Goal: Task Accomplishment & Management: Manage account settings

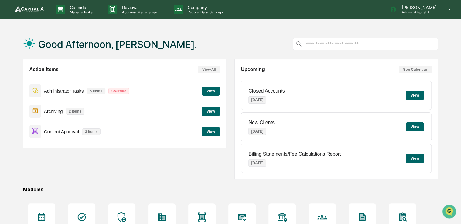
click at [204, 131] on button "View" at bounding box center [211, 131] width 18 height 9
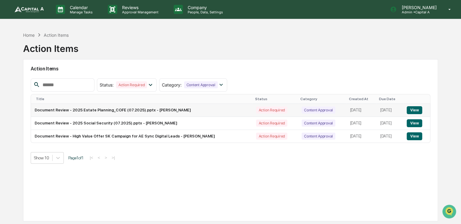
click at [412, 108] on button "View" at bounding box center [414, 110] width 15 height 8
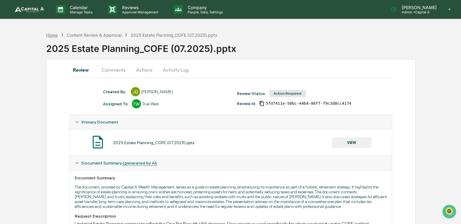
click at [54, 34] on div "Home" at bounding box center [52, 34] width 12 height 5
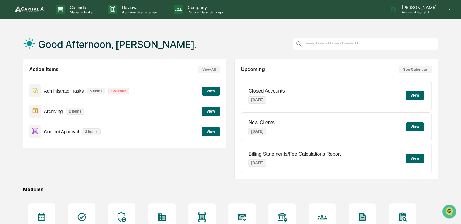
click at [210, 131] on button "View" at bounding box center [211, 131] width 18 height 9
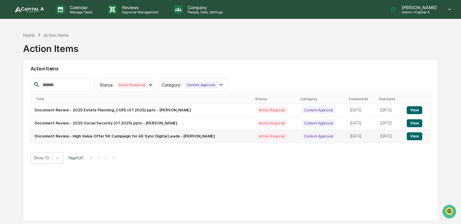
click at [419, 135] on button "View" at bounding box center [414, 136] width 15 height 8
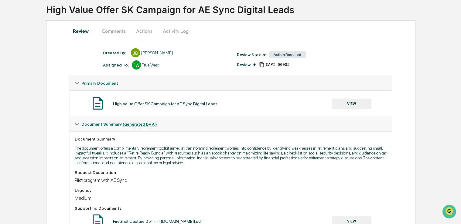
scroll to position [39, 0]
click at [364, 105] on button "VIEW" at bounding box center [351, 104] width 39 height 10
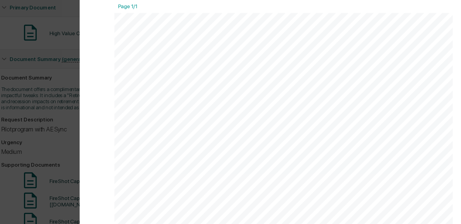
scroll to position [0, 0]
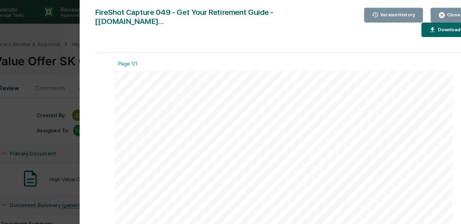
click at [427, 10] on icon "button" at bounding box center [425, 12] width 5 height 5
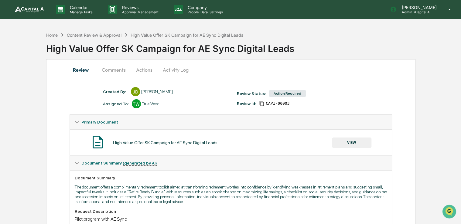
click at [149, 70] on button "Actions" at bounding box center [144, 70] width 27 height 15
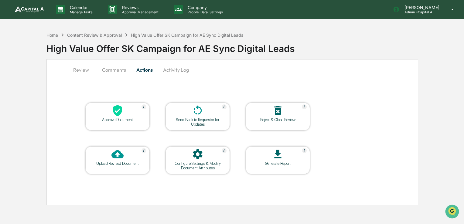
click at [125, 113] on div at bounding box center [117, 110] width 61 height 13
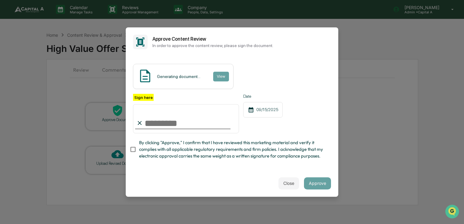
click at [164, 150] on span "By clicking "Approve," I confirm that I have reviewed this marketing material a…" at bounding box center [232, 149] width 187 height 20
click at [174, 125] on input "Sign here" at bounding box center [186, 118] width 106 height 29
type input "**********"
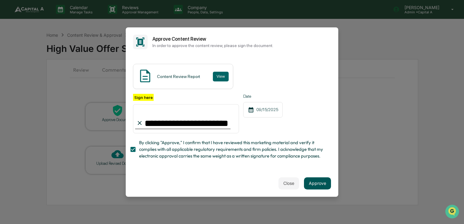
click at [312, 185] on button "Approve" at bounding box center [317, 183] width 27 height 12
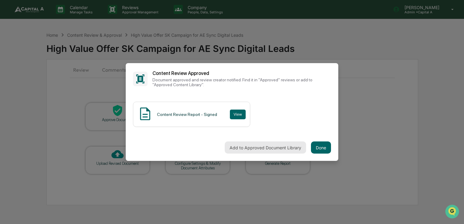
click at [279, 146] on button "Add to Approved Document Library" at bounding box center [265, 148] width 81 height 12
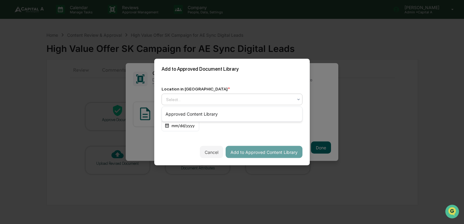
click at [224, 95] on div "Select..." at bounding box center [229, 99] width 133 height 9
click at [212, 114] on div "Approved Content Library" at bounding box center [232, 114] width 140 height 12
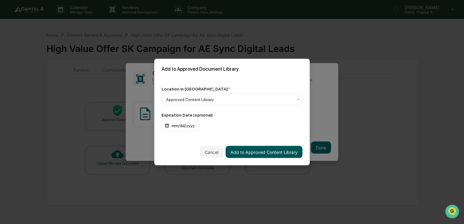
click at [253, 150] on button "Add to Approved Content Library" at bounding box center [264, 152] width 77 height 12
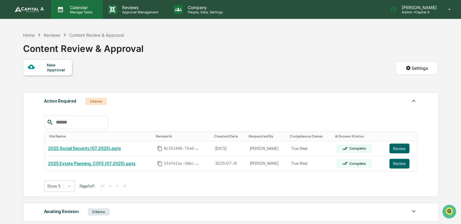
click at [71, 13] on p "Manage Tasks" at bounding box center [80, 12] width 31 height 4
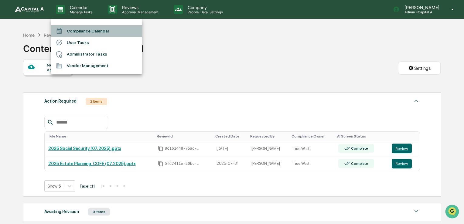
click at [78, 29] on li "Compliance Calendar" at bounding box center [96, 31] width 91 height 12
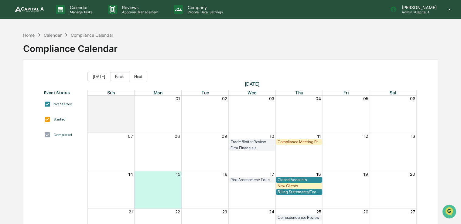
click at [121, 74] on button "Back" at bounding box center [119, 76] width 19 height 9
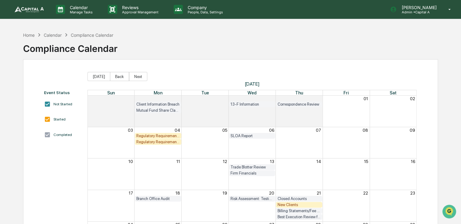
drag, startPoint x: 261, startPoint y: 70, endPoint x: 237, endPoint y: 55, distance: 27.6
click at [237, 55] on div "Home Calendar Compliance Calendar Compliance Calendar" at bounding box center [230, 44] width 415 height 30
click at [119, 77] on button "Back" at bounding box center [119, 76] width 19 height 9
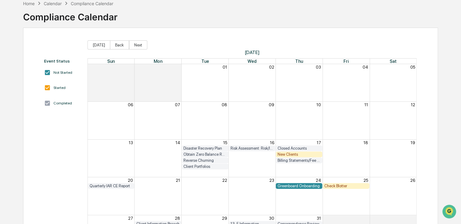
scroll to position [34, 0]
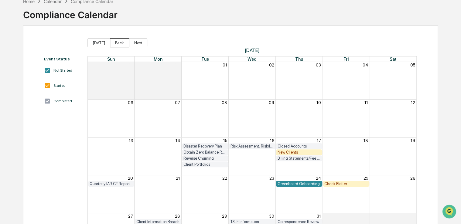
click at [121, 46] on button "Back" at bounding box center [119, 42] width 19 height 9
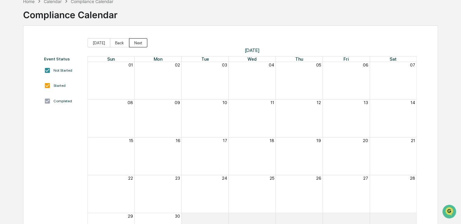
click at [140, 45] on button "Next" at bounding box center [138, 42] width 18 height 9
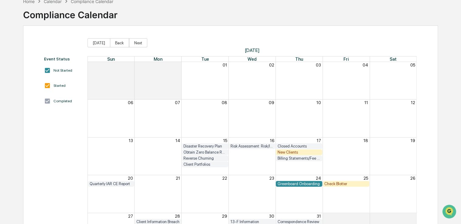
click at [140, 45] on button "Next" at bounding box center [138, 42] width 18 height 9
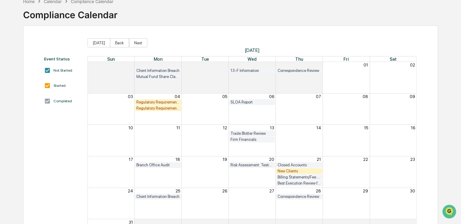
drag, startPoint x: 211, startPoint y: 31, endPoint x: 192, endPoint y: 32, distance: 19.5
click at [192, 32] on div "Event Status Not Started Started Completed [DATE] Back Next [DATE] Sun Mon Tue …" at bounding box center [230, 145] width 415 height 238
